Goal: Transaction & Acquisition: Purchase product/service

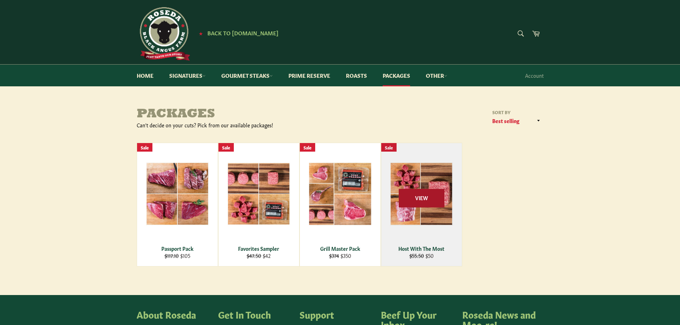
click at [422, 198] on span "View" at bounding box center [422, 198] width 46 height 18
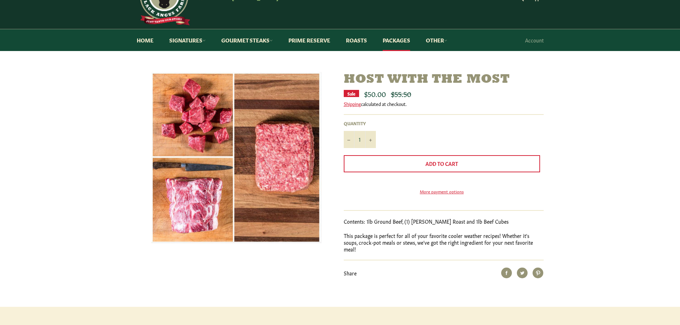
scroll to position [36, 0]
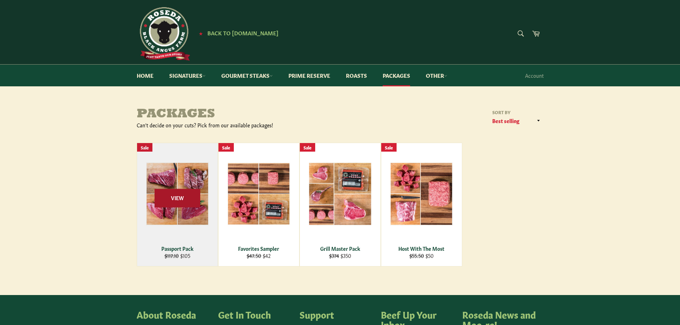
click at [166, 206] on span "View" at bounding box center [177, 198] width 46 height 18
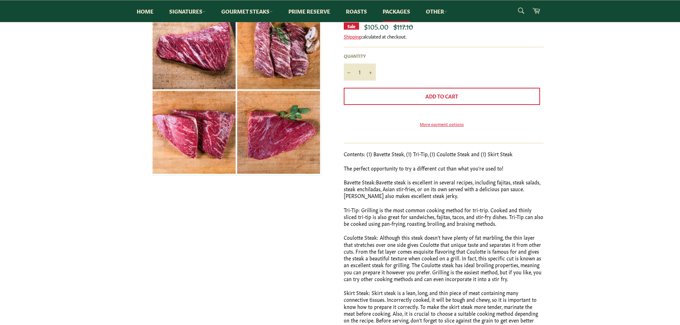
scroll to position [71, 0]
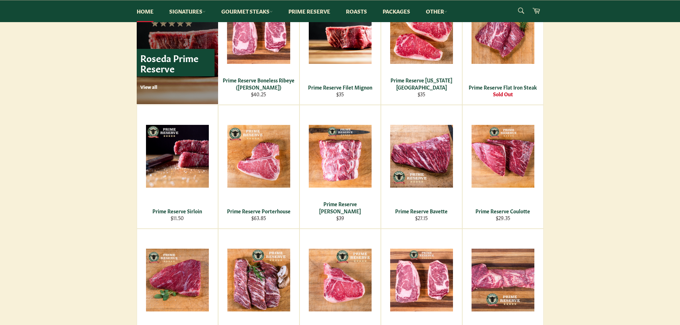
scroll to position [464, 0]
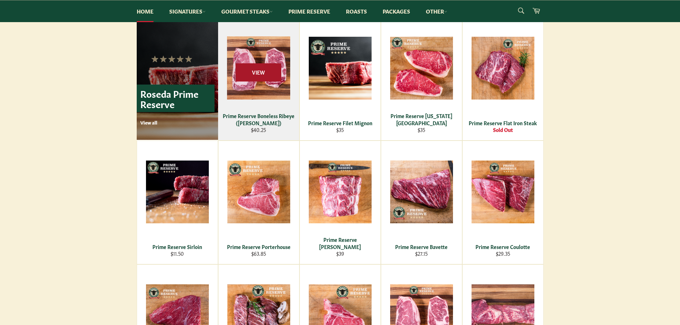
click at [252, 70] on span "View" at bounding box center [258, 72] width 46 height 18
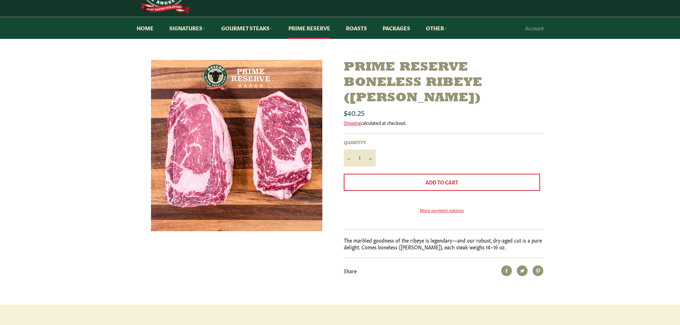
scroll to position [71, 0]
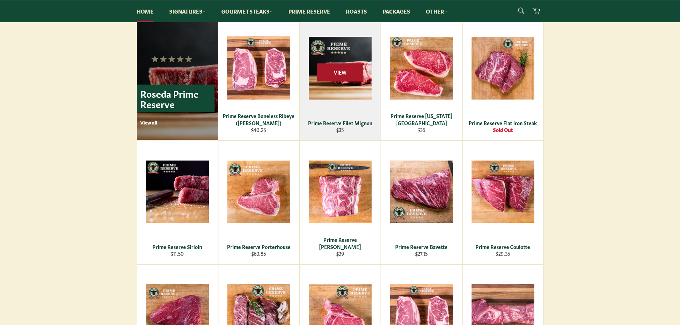
click at [347, 72] on span "View" at bounding box center [340, 72] width 46 height 18
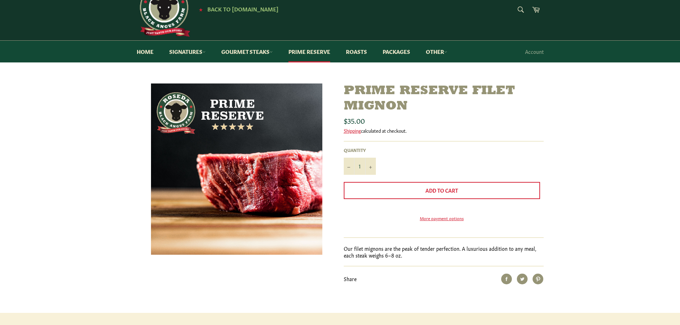
scroll to position [36, 0]
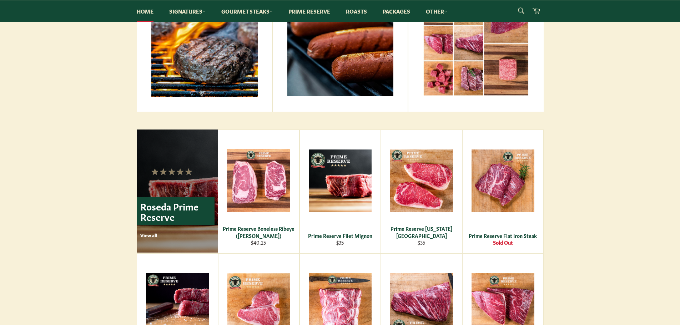
scroll to position [214, 0]
